Goal: Register for event/course

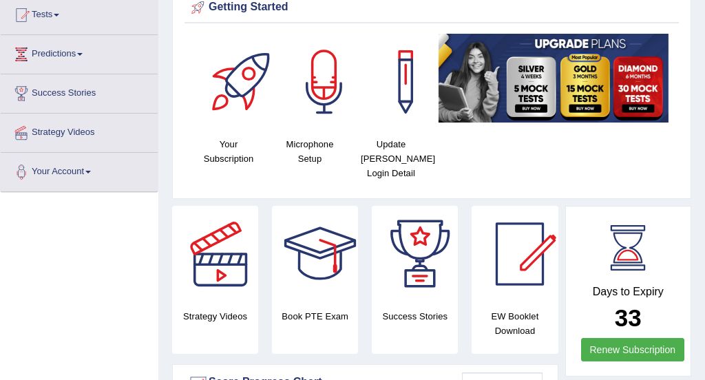
scroll to position [140, 0]
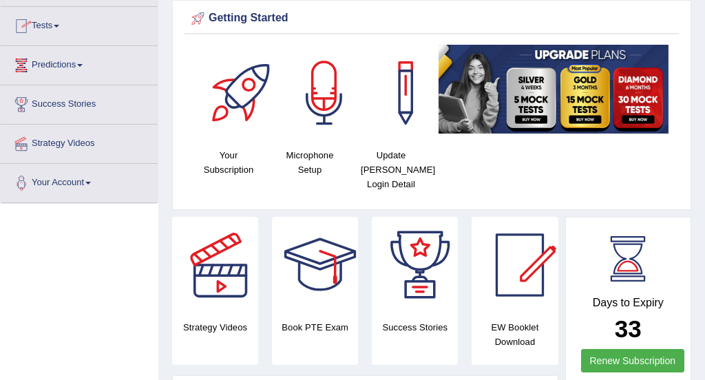
click at [58, 31] on link "Tests" at bounding box center [79, 24] width 157 height 34
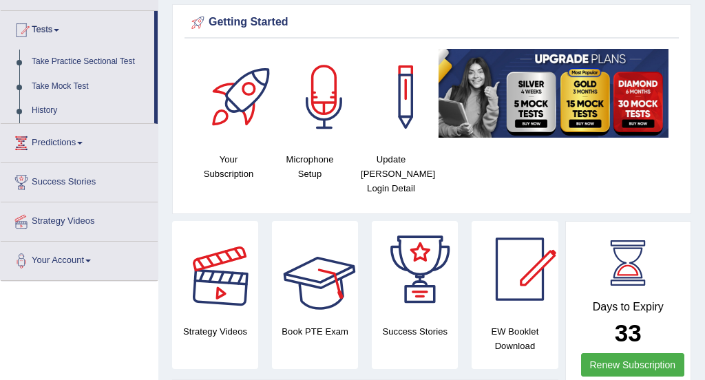
scroll to position [136, 0]
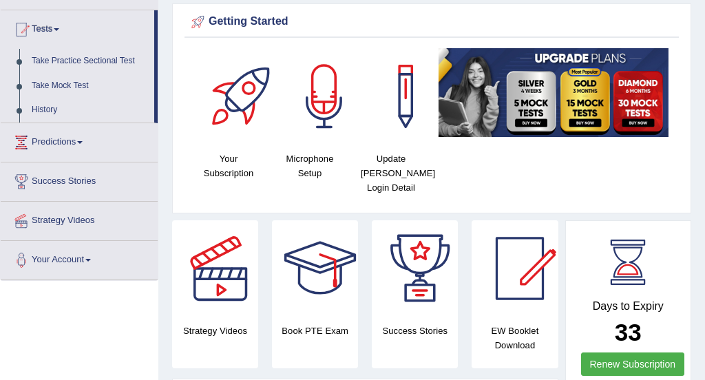
drag, startPoint x: 103, startPoint y: 58, endPoint x: 259, endPoint y: 1, distance: 166.1
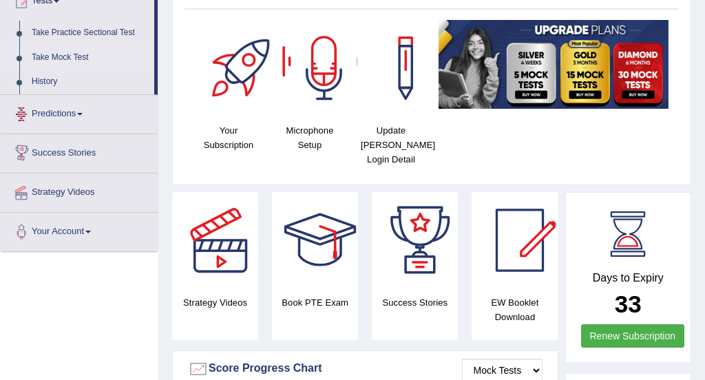
click at [75, 60] on link "Take Mock Test" at bounding box center [89, 57] width 129 height 25
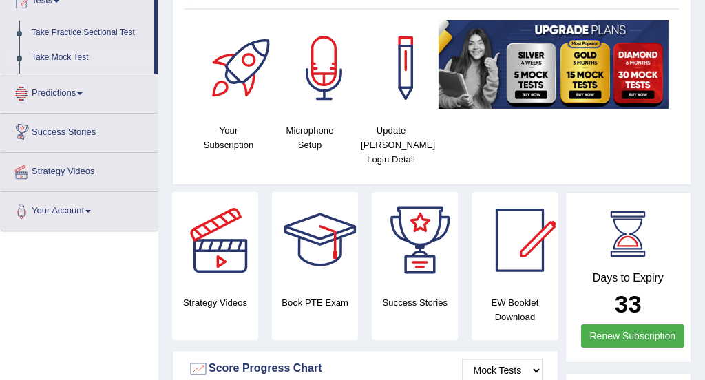
scroll to position [167, 0]
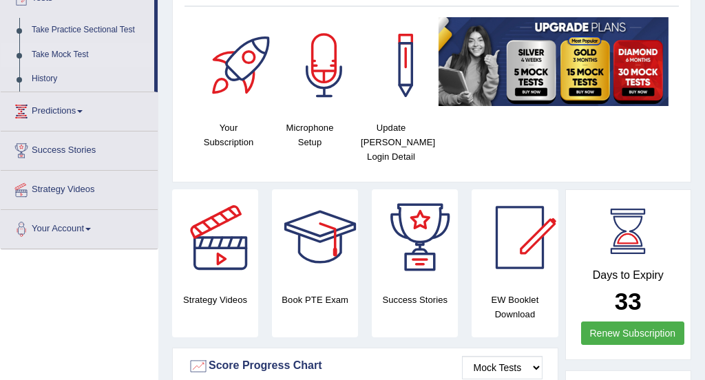
click at [71, 55] on link "Take Mock Test" at bounding box center [89, 55] width 129 height 25
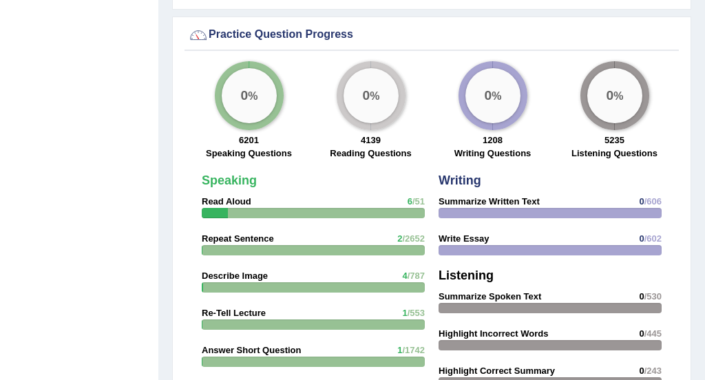
scroll to position [1131, 0]
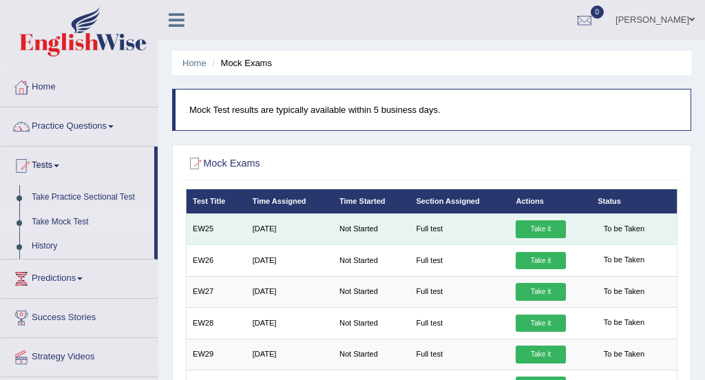
click at [542, 228] on link "Take it" at bounding box center [540, 229] width 50 height 18
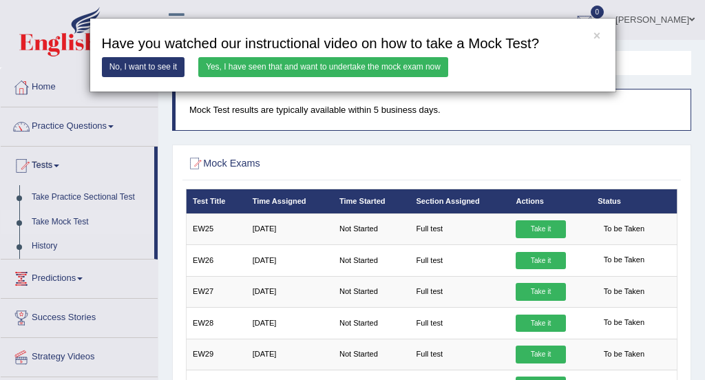
click at [152, 67] on link "No, I want to see it" at bounding box center [143, 67] width 83 height 20
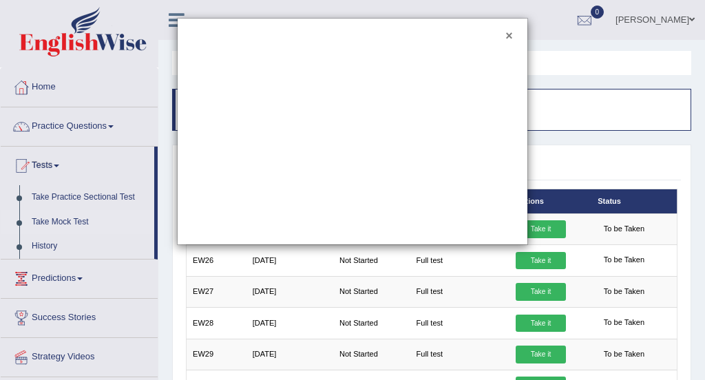
click at [508, 35] on button "×" at bounding box center [508, 36] width 7 height 12
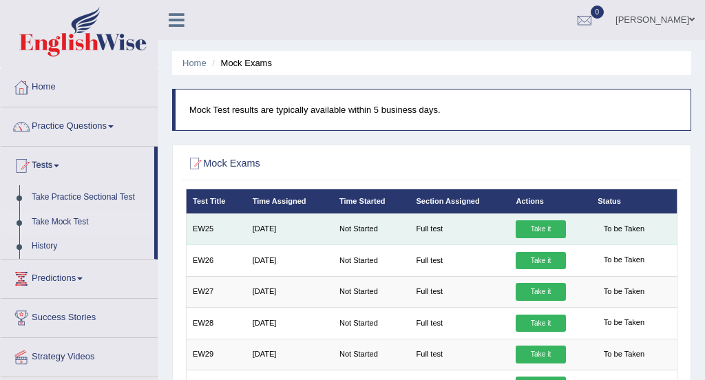
click at [546, 225] on link "Take it" at bounding box center [540, 229] width 50 height 18
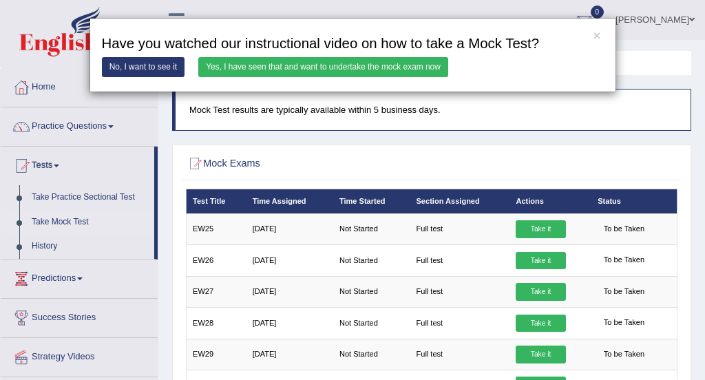
click at [313, 70] on link "Yes, I have seen that and want to undertake the mock exam now" at bounding box center [323, 67] width 250 height 20
click at [317, 64] on link "Yes, I have seen that and want to undertake the mock exam now" at bounding box center [323, 67] width 250 height 20
click at [277, 67] on link "Yes, I have seen that and want to undertake the mock exam now" at bounding box center [323, 67] width 250 height 20
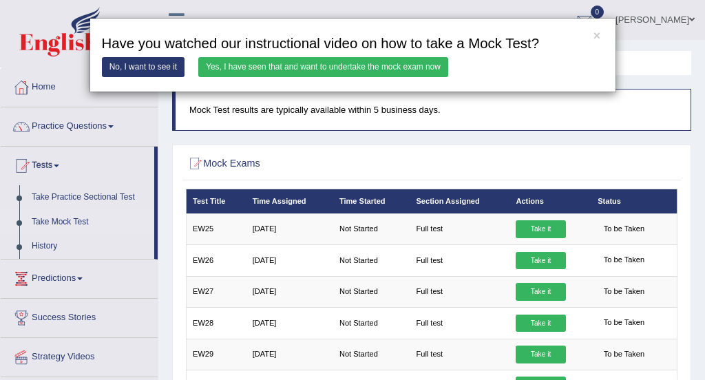
click at [286, 69] on link "Yes, I have seen that and want to undertake the mock exam now" at bounding box center [323, 67] width 250 height 20
click at [316, 67] on link "Yes, I have seen that and want to undertake the mock exam now" at bounding box center [323, 67] width 250 height 20
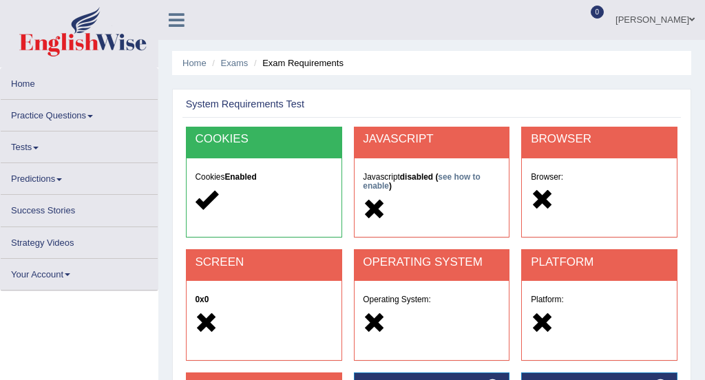
click at [203, 192] on icon at bounding box center [206, 199] width 23 height 23
click at [369, 206] on icon at bounding box center [374, 209] width 23 height 23
click at [540, 191] on icon at bounding box center [542, 199] width 23 height 23
click at [198, 316] on icon at bounding box center [206, 322] width 23 height 23
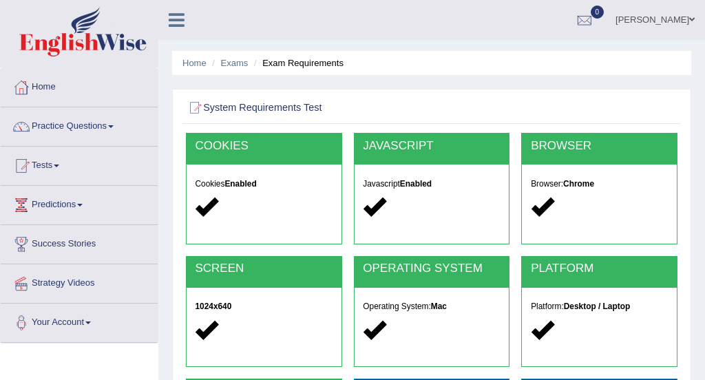
click at [685, 259] on div "System Requirements Test COOKIES Cookies Enabled JAVASCRIPT Javascript Enabled …" at bounding box center [431, 315] width 519 height 453
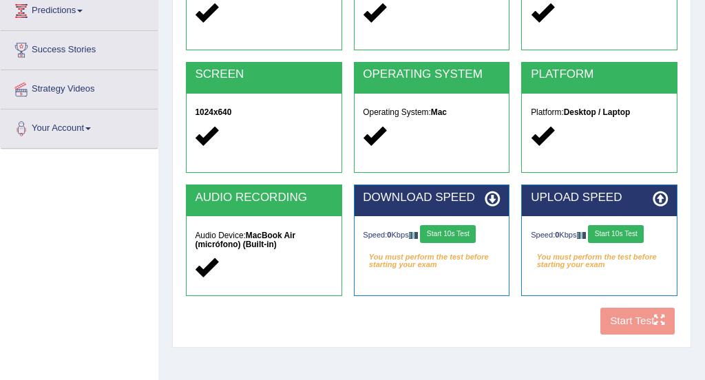
scroll to position [220, 0]
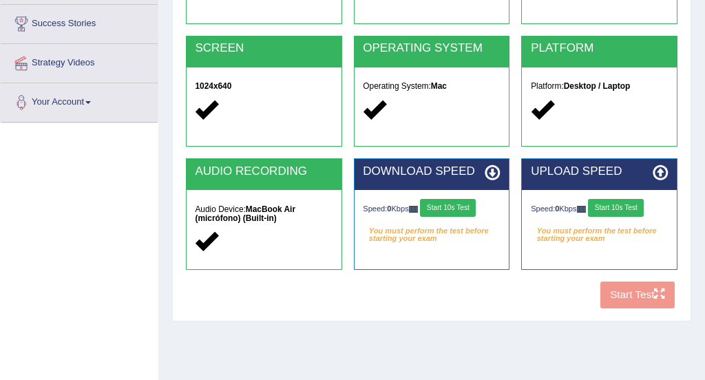
click at [460, 204] on button "Start 10s Test" at bounding box center [448, 208] width 56 height 18
click at [617, 205] on div "Speed: 0 Kbps Start 10s Test" at bounding box center [599, 209] width 137 height 21
click at [616, 204] on div "Speed: 0 Kbps Start 10s Test" at bounding box center [599, 209] width 137 height 21
click at [624, 205] on button "Start 10s Test" at bounding box center [616, 208] width 56 height 18
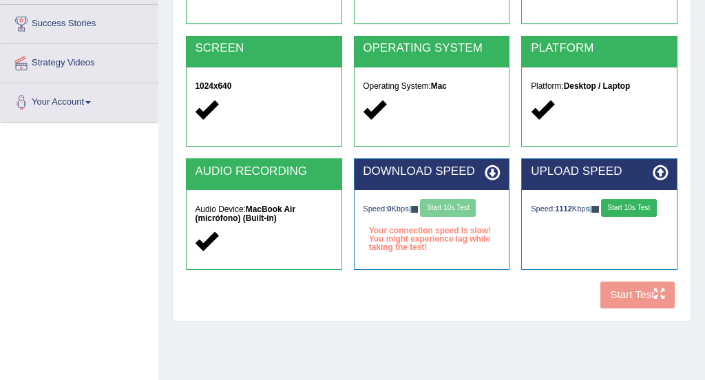
click at [469, 206] on div "Speed: 0 Kbps Start 10s Test" at bounding box center [431, 209] width 137 height 21
click at [461, 208] on div "Speed: 0 Kbps Start 10s Test" at bounding box center [431, 209] width 137 height 21
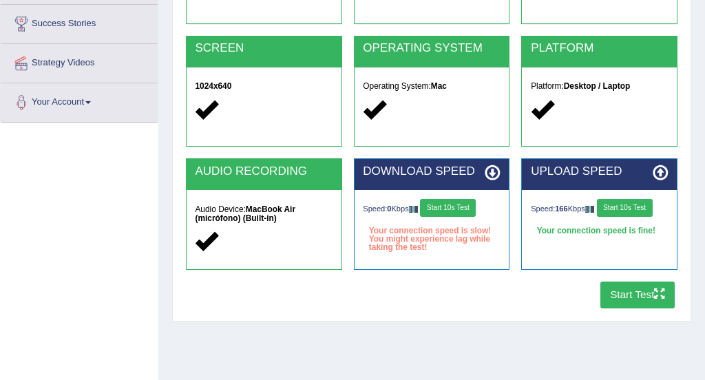
click at [634, 207] on button "Start 10s Test" at bounding box center [625, 208] width 56 height 18
click at [630, 293] on button "Start Test" at bounding box center [637, 294] width 75 height 27
